Goal: Find specific page/section: Find specific page/section

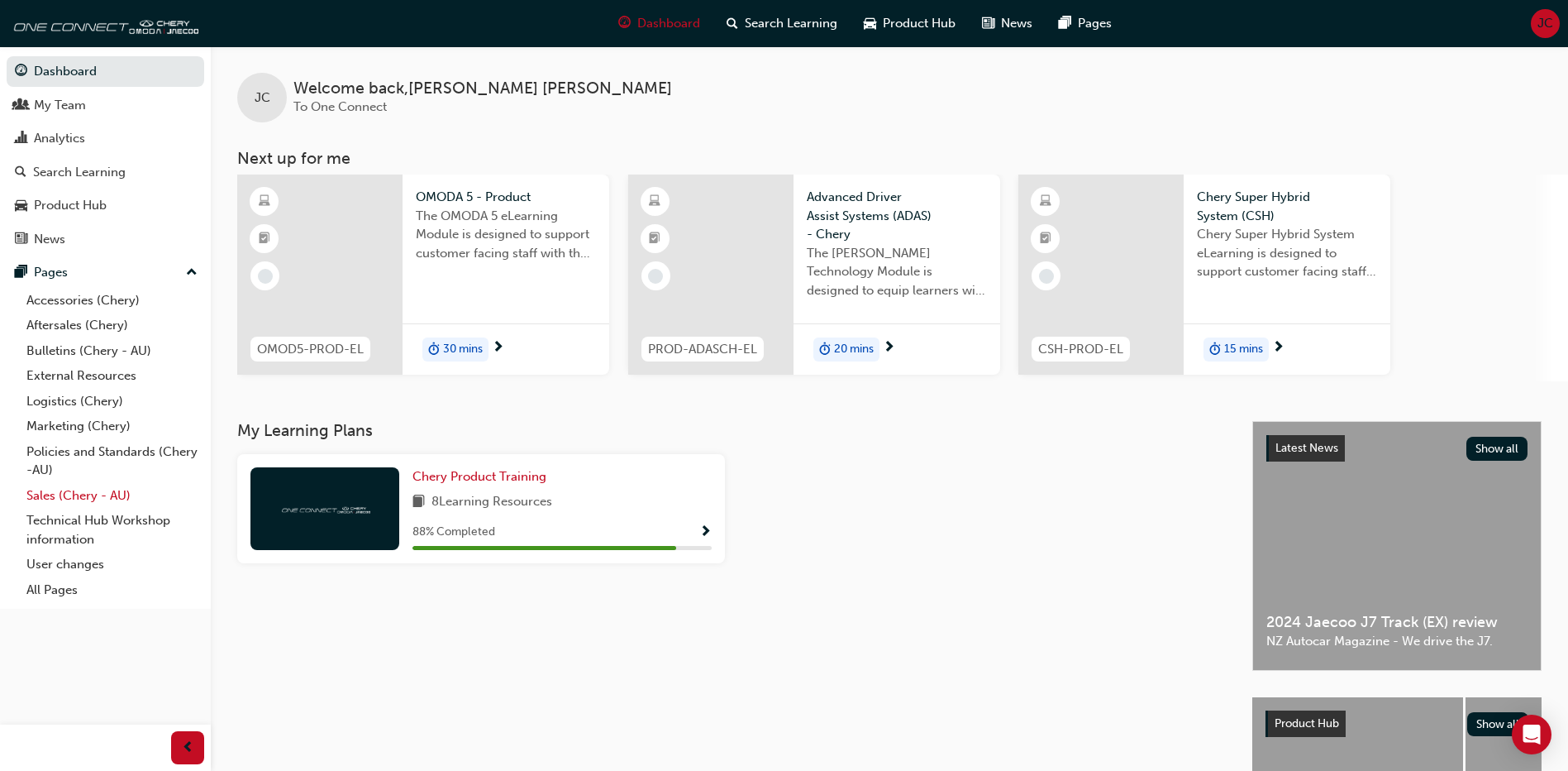
click at [42, 495] on link "Sales (Chery - AU)" at bounding box center [112, 496] width 184 height 26
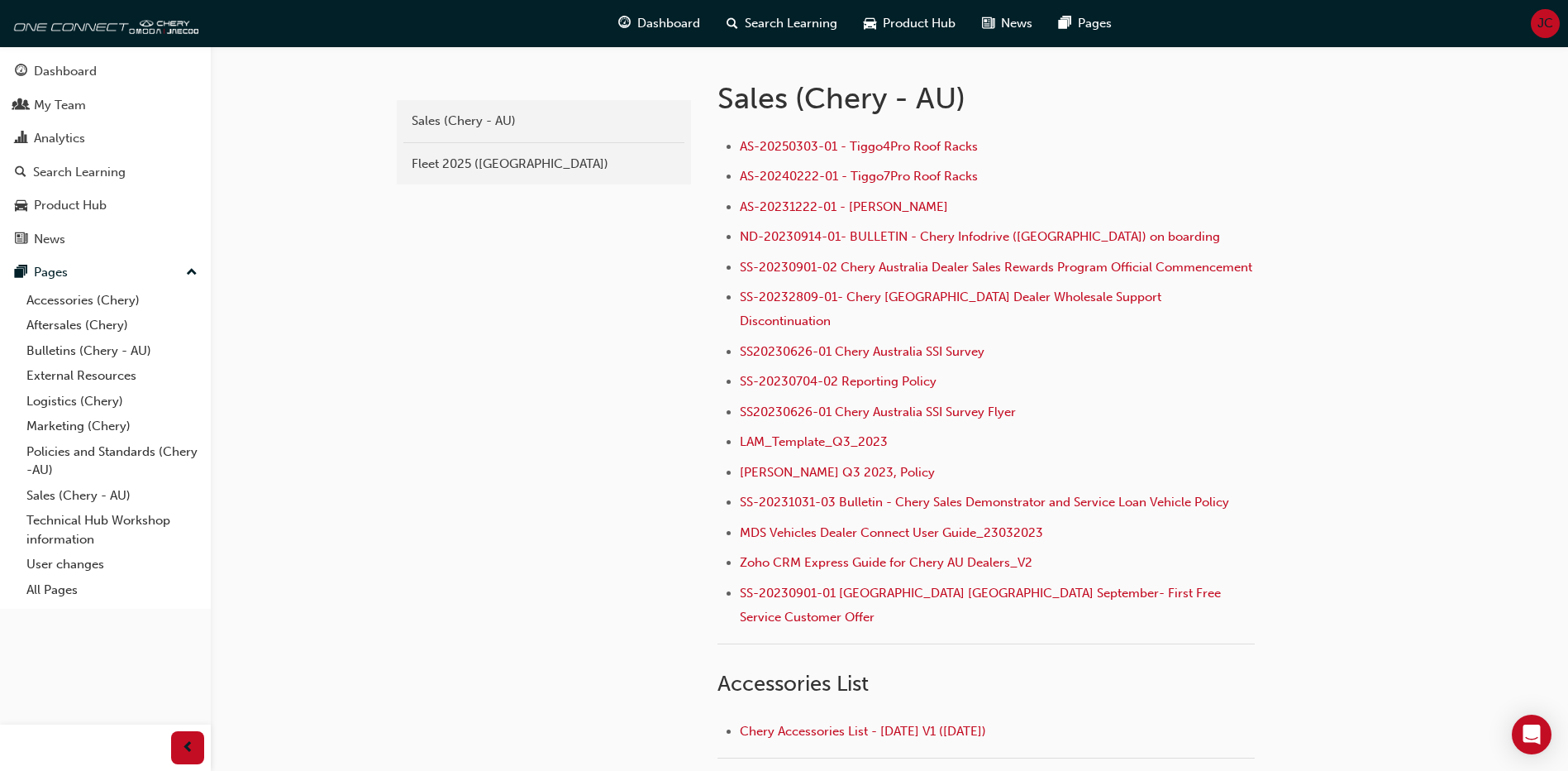
scroll to position [331, 0]
click at [451, 163] on div "Fleet 2025 ([GEOGRAPHIC_DATA])" at bounding box center [544, 162] width 265 height 19
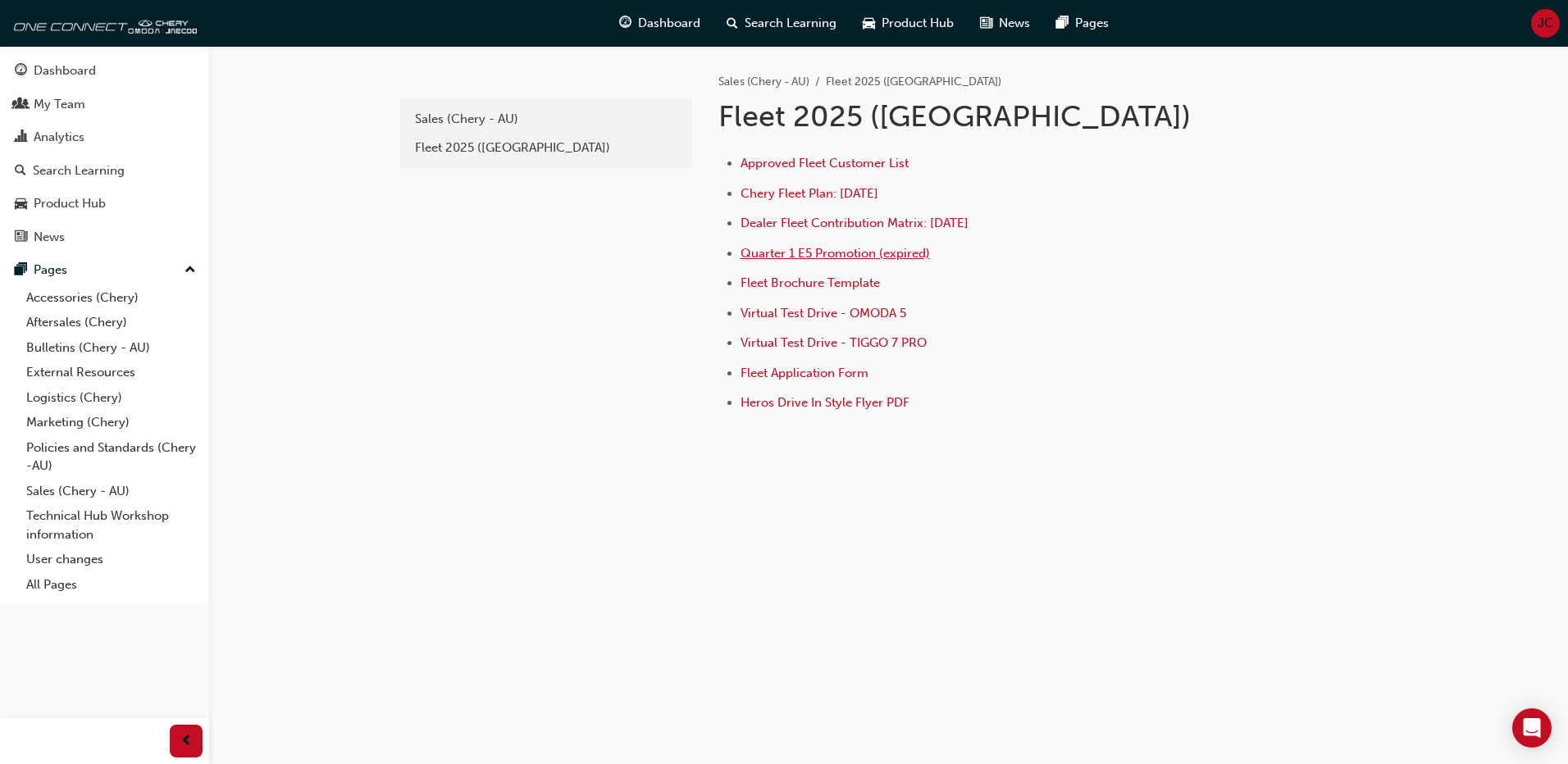
click at [833, 250] on span "Quarter 1 E5 Promotion (expired)" at bounding box center [835, 253] width 190 height 15
